Goal: Task Accomplishment & Management: Manage account settings

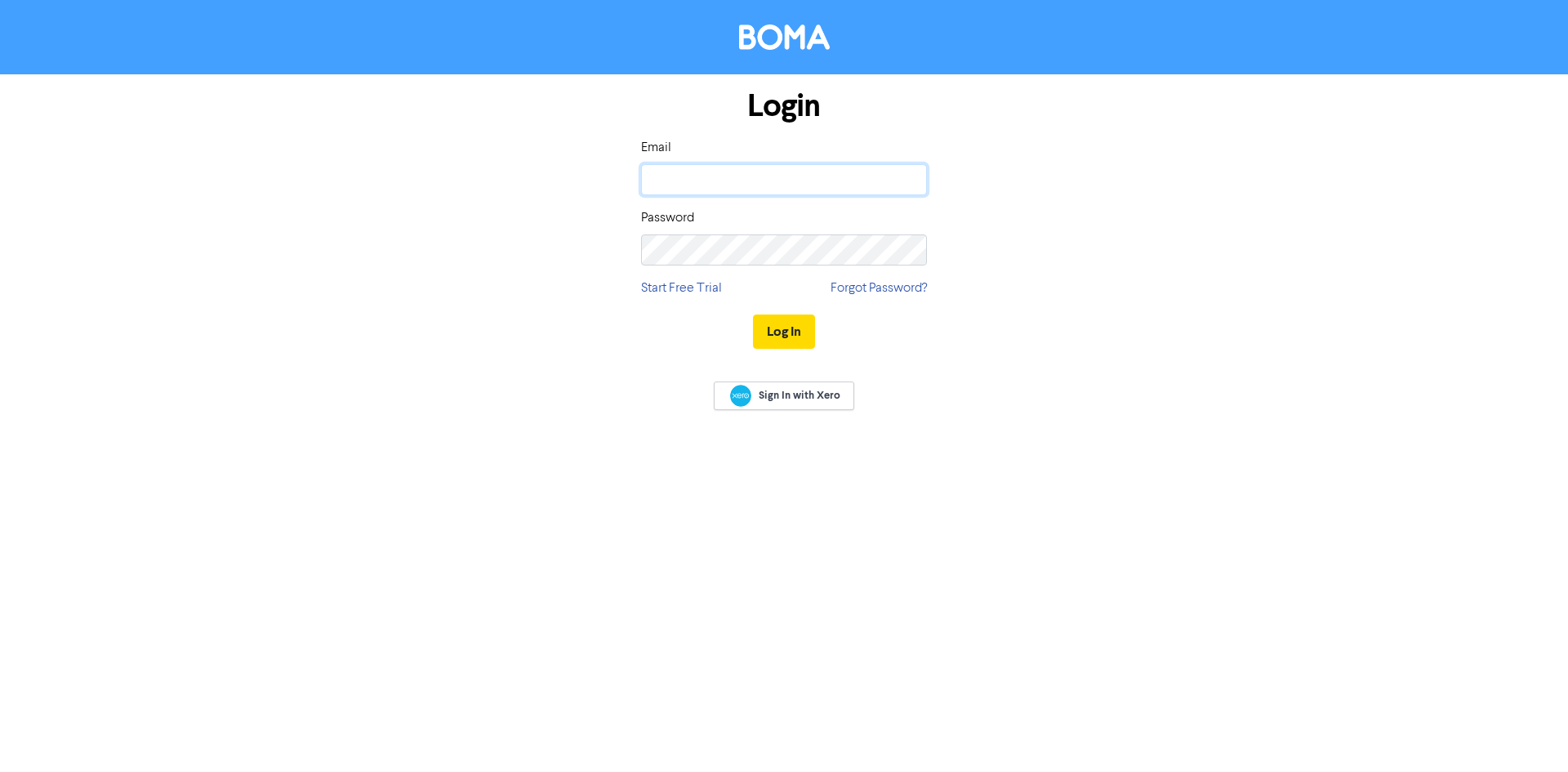
type input "[PERSON_NAME][EMAIL_ADDRESS][PERSON_NAME][DOMAIN_NAME]"
click at [1046, 264] on div "Login Email [PERSON_NAME][EMAIL_ADDRESS][PERSON_NAME][DOMAIN_NAME] Password Sta…" at bounding box center [784, 220] width 931 height 291
click at [785, 332] on button "Log In" at bounding box center [784, 332] width 62 height 34
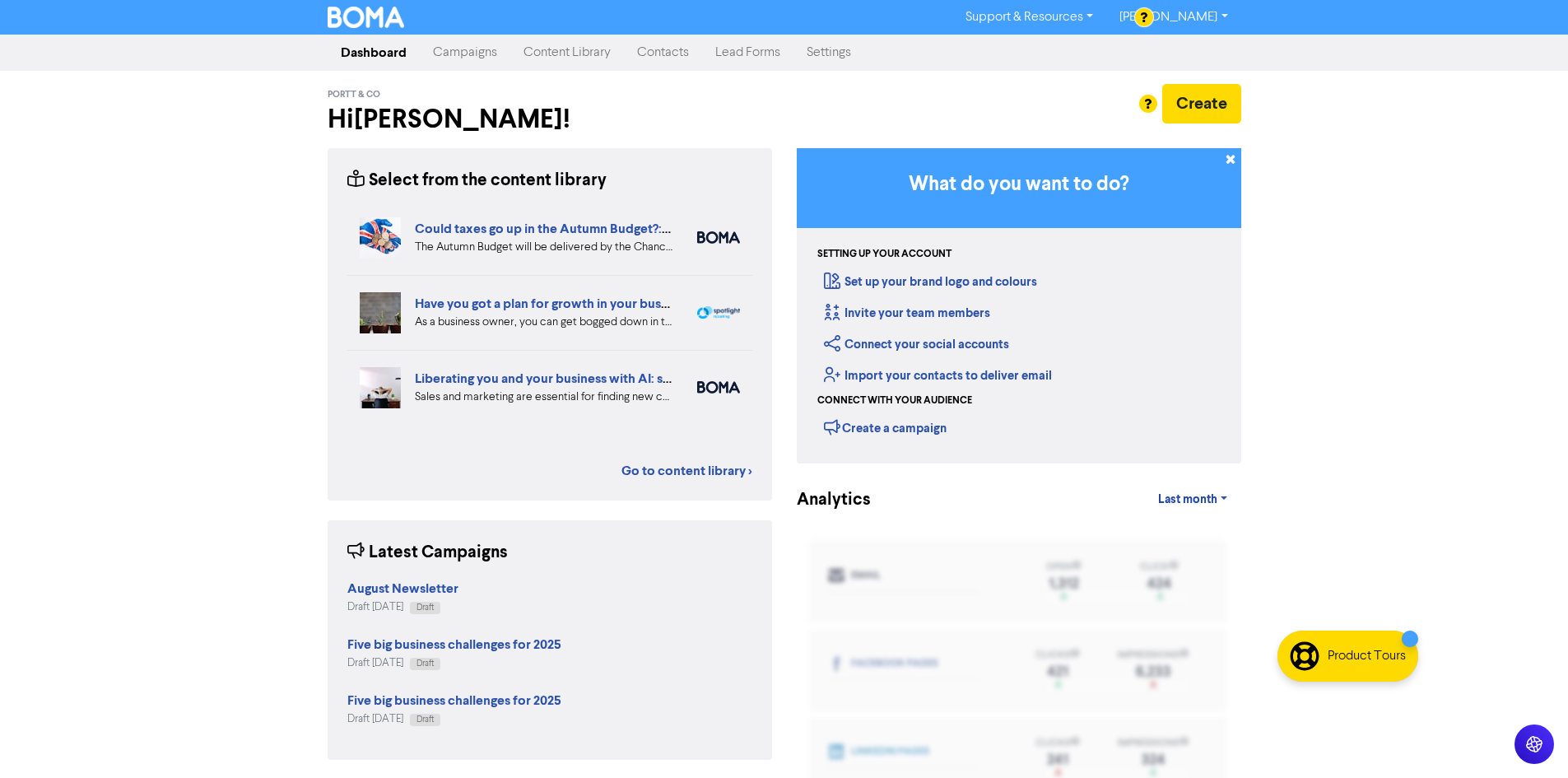
click at [456, 53] on link "Campaigns" at bounding box center [465, 53] width 91 height 33
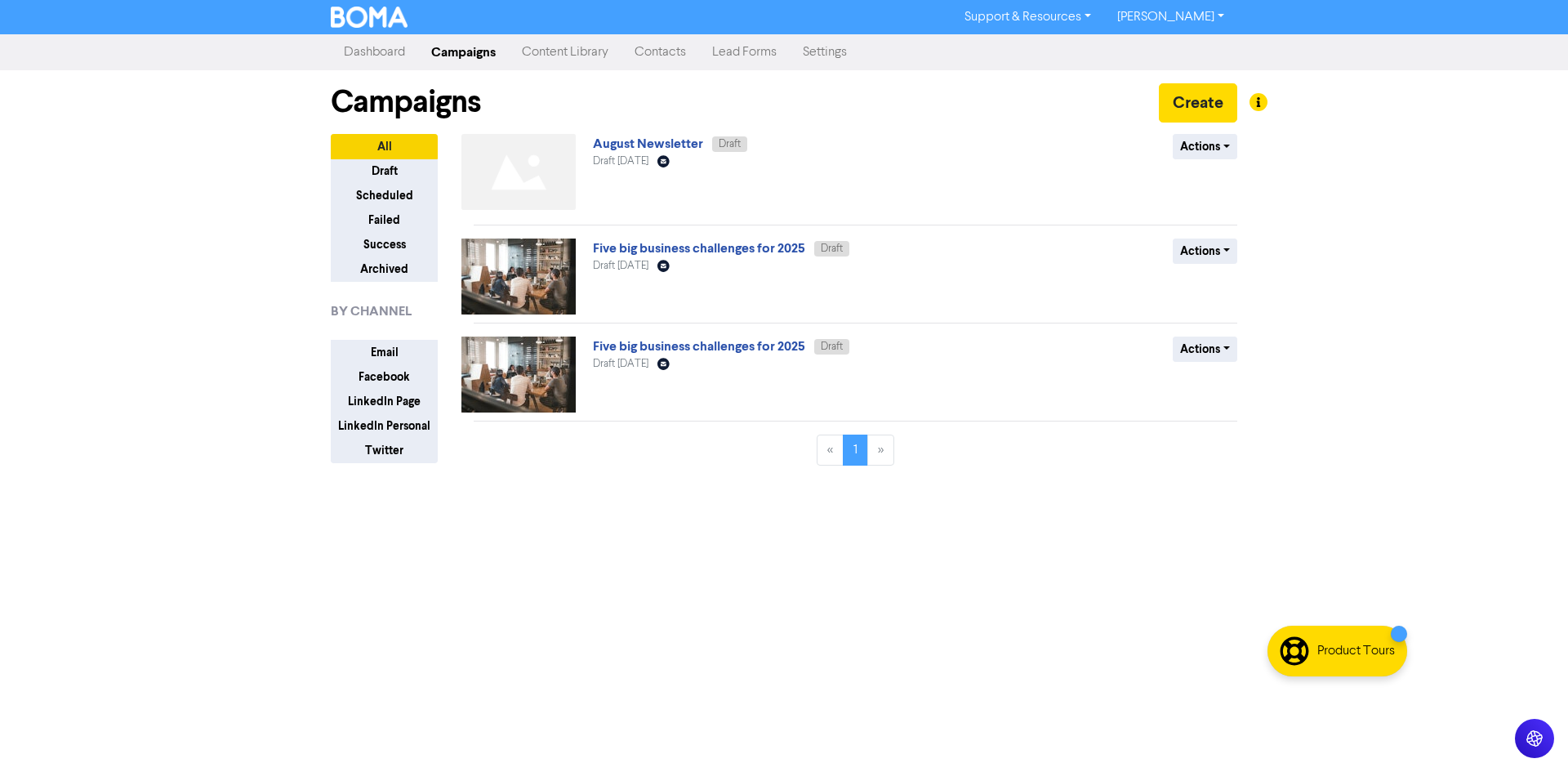
click at [356, 46] on link "Dashboard" at bounding box center [374, 52] width 87 height 33
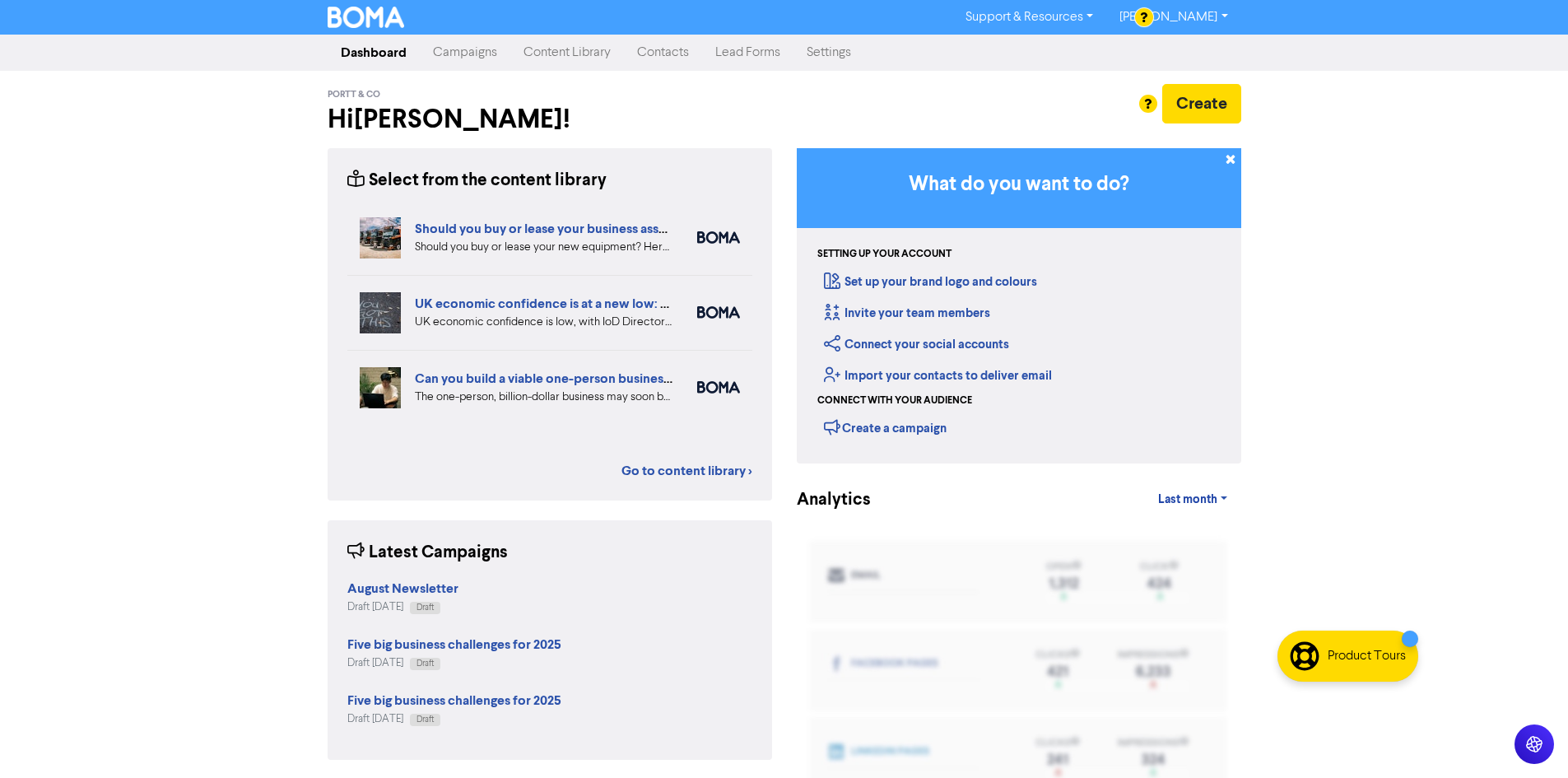
click at [831, 52] on link "Settings" at bounding box center [829, 53] width 71 height 33
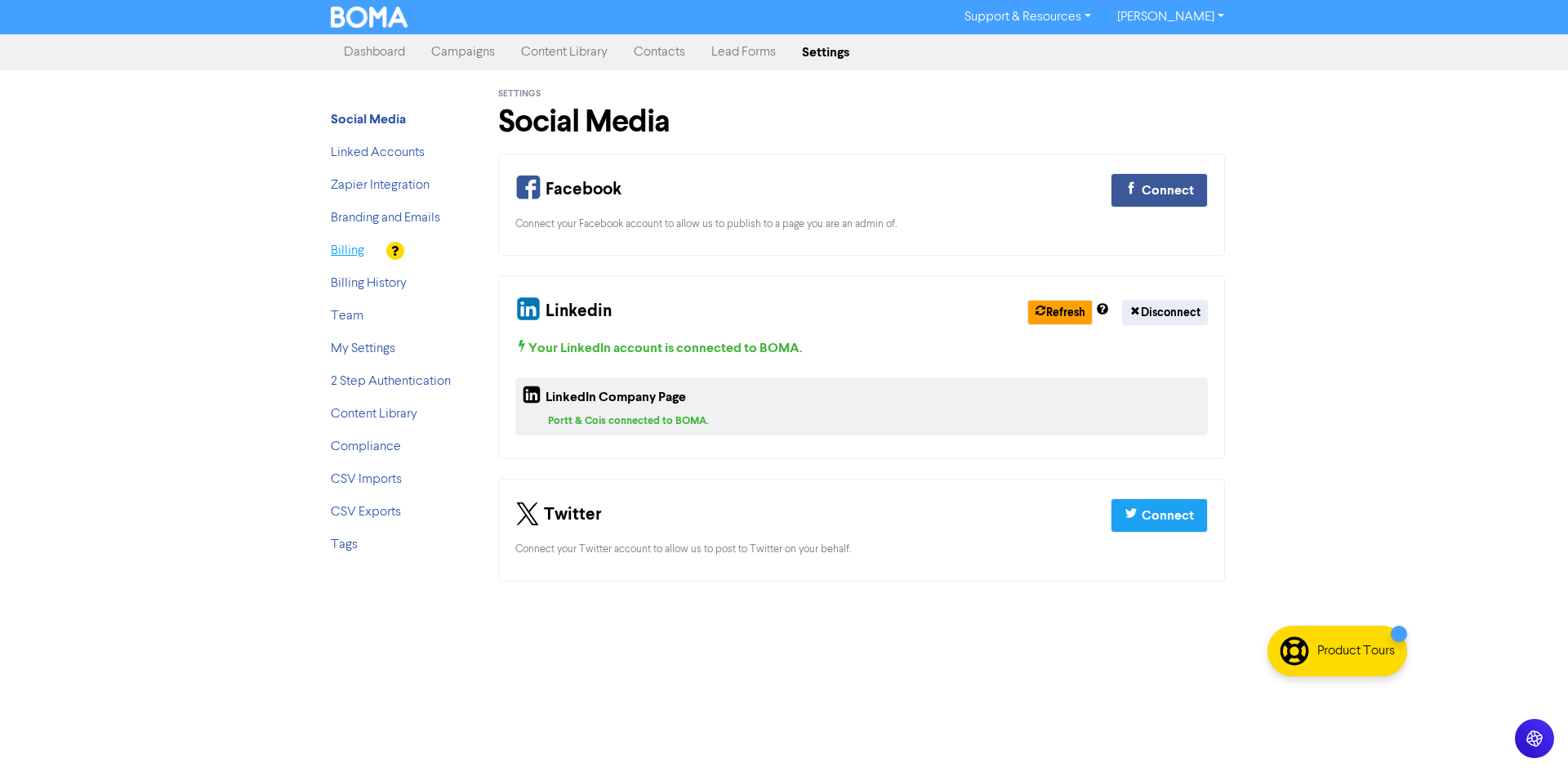
click at [352, 245] on link "Billing" at bounding box center [347, 251] width 34 height 13
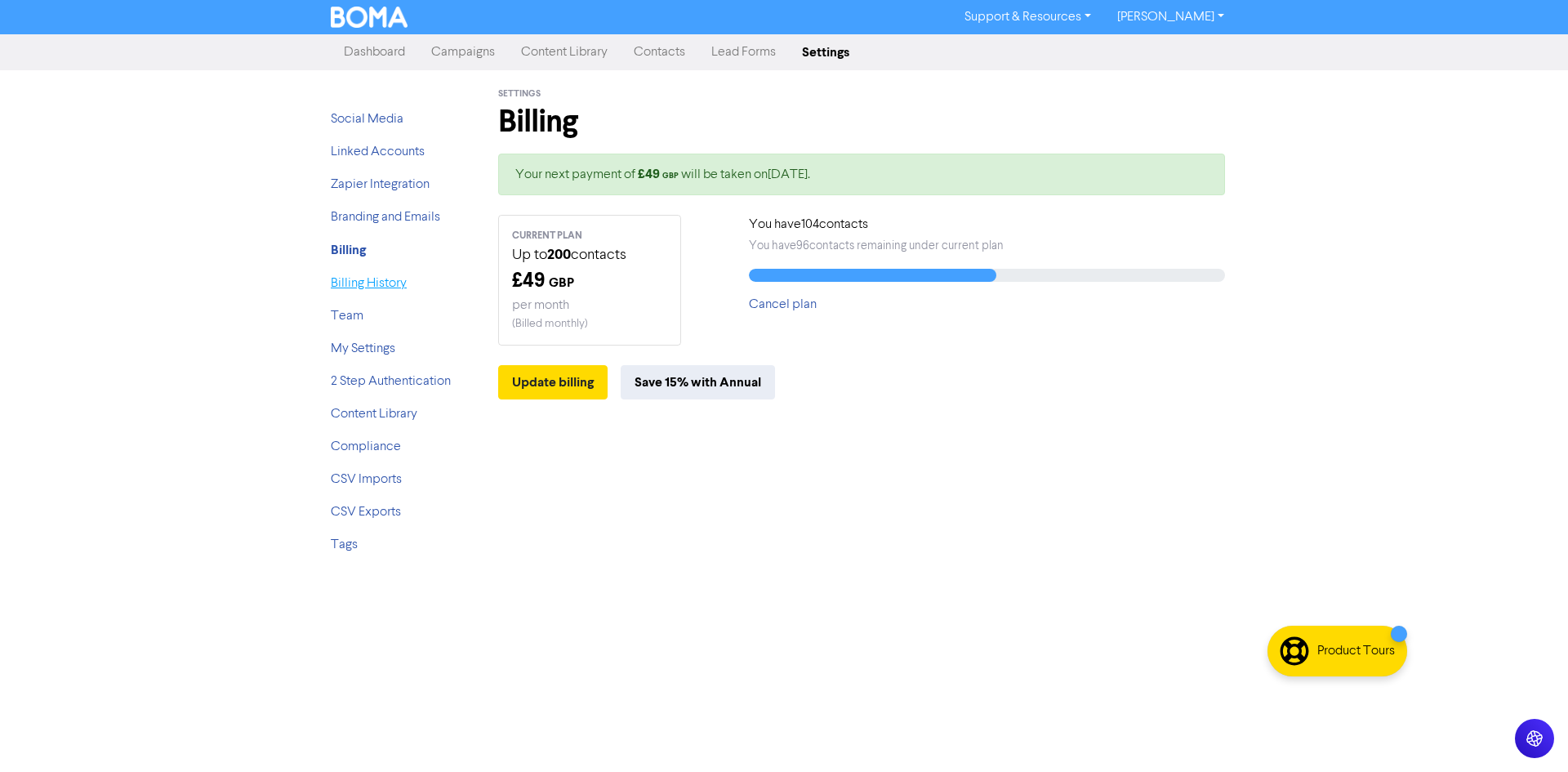
click at [353, 281] on link "Billing History" at bounding box center [369, 284] width 76 height 13
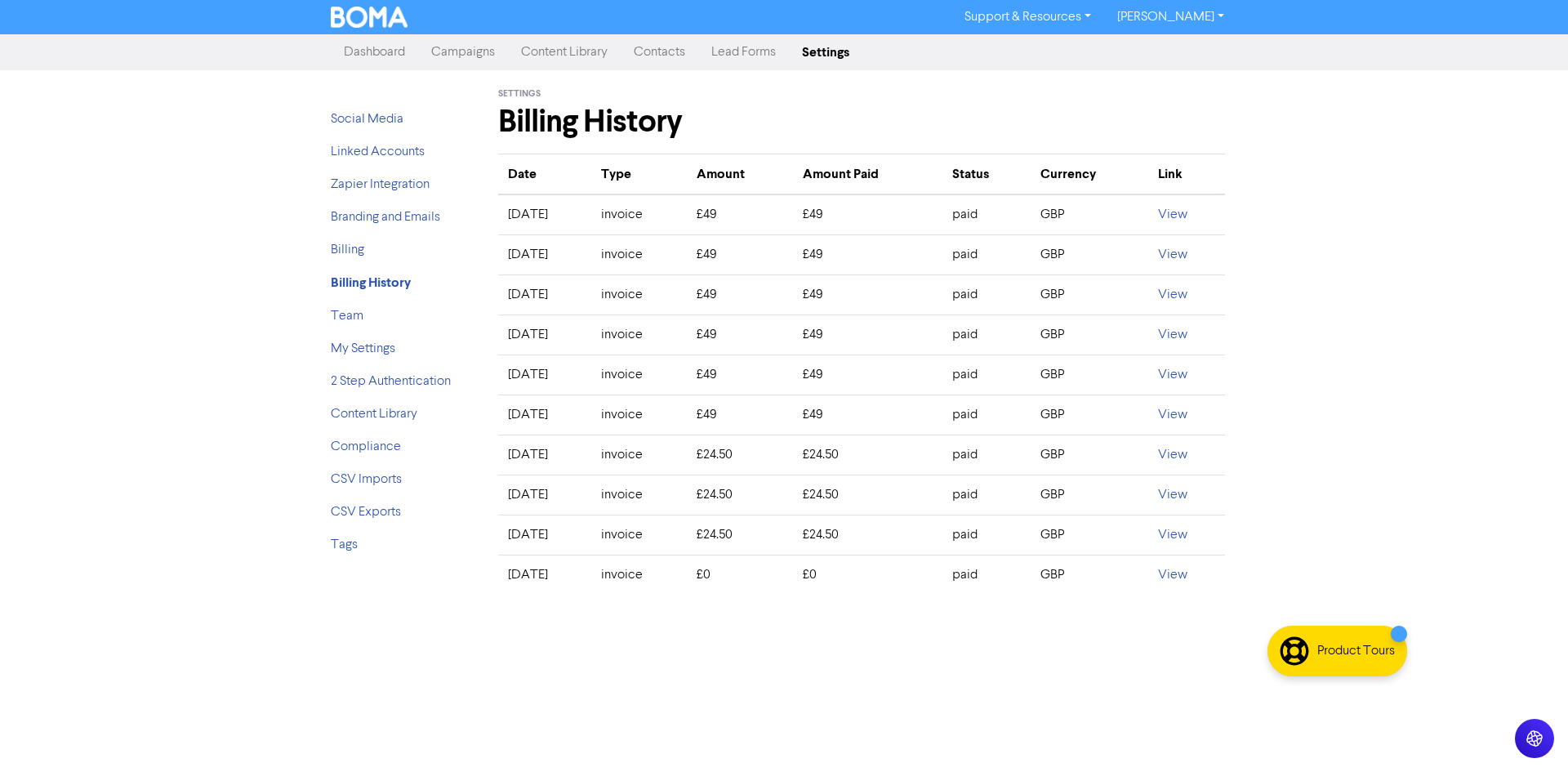
click at [455, 49] on link "Campaigns" at bounding box center [463, 52] width 90 height 33
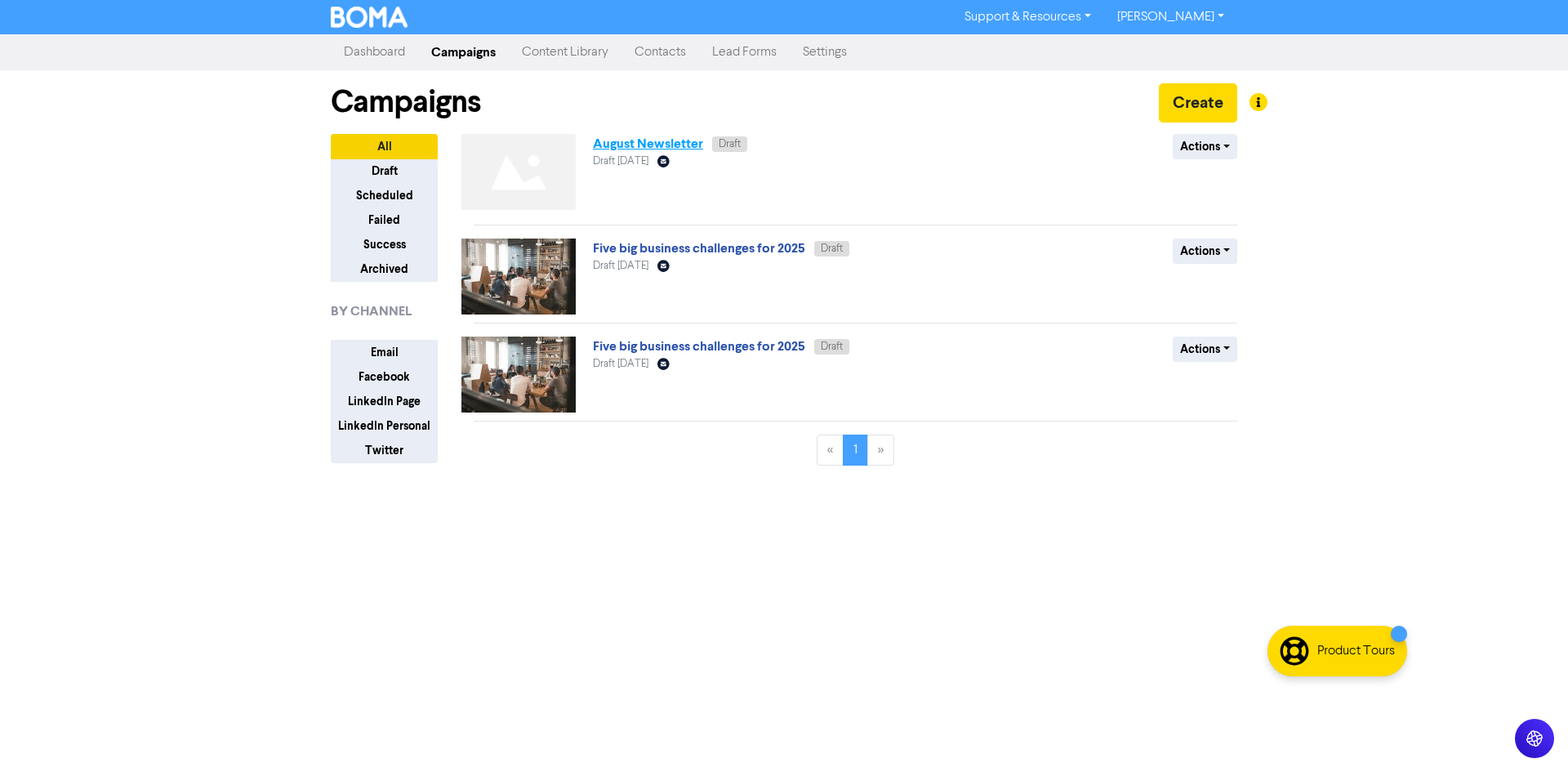
click at [667, 146] on link "August Newsletter" at bounding box center [647, 144] width 110 height 16
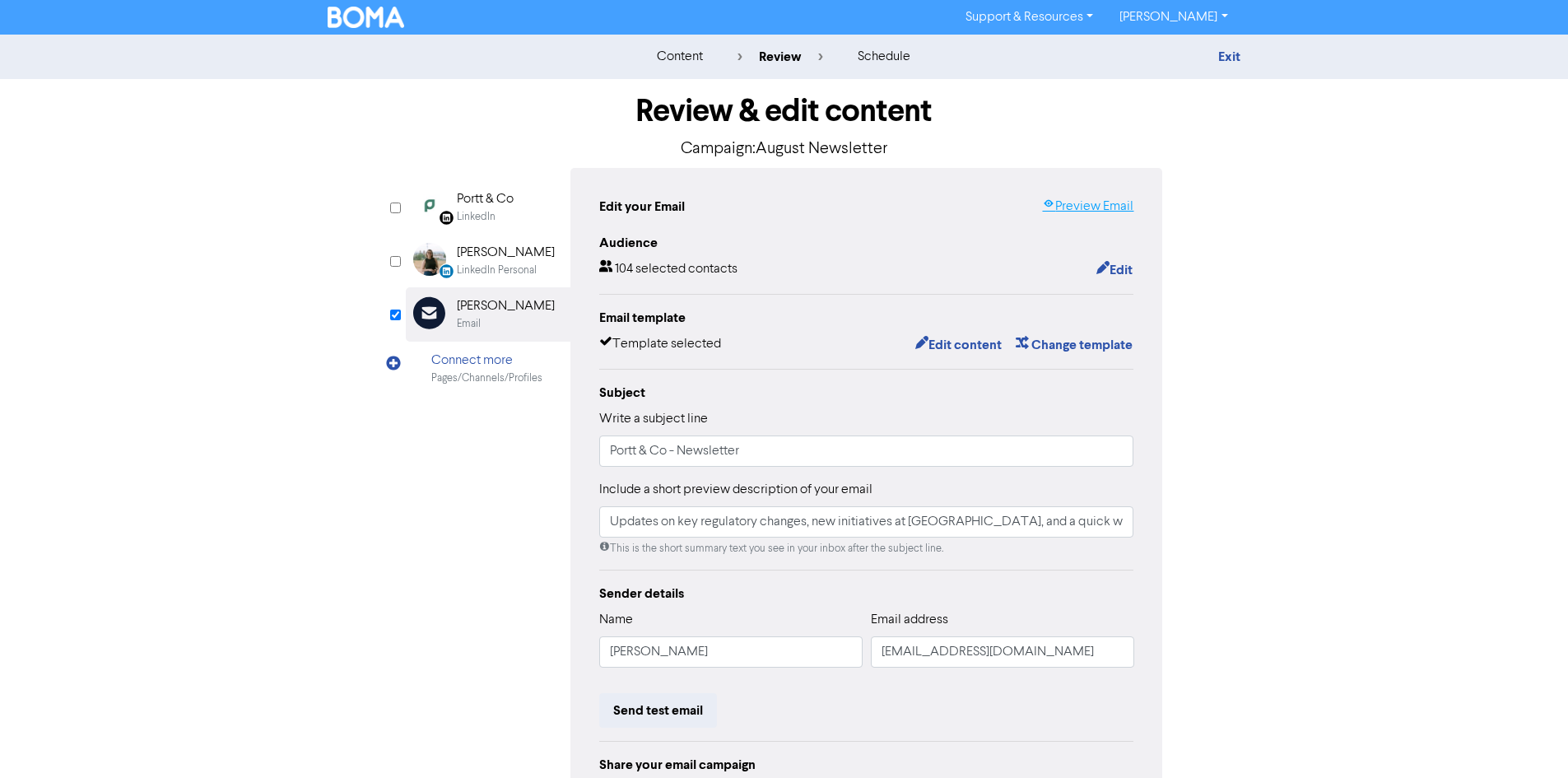
click at [1076, 207] on link "Preview Email" at bounding box center [1088, 207] width 91 height 20
click at [1201, 15] on link "[PERSON_NAME]" at bounding box center [1173, 17] width 134 height 26
click at [1193, 41] on button "Log Out" at bounding box center [1172, 49] width 130 height 20
